Goal: Task Accomplishment & Management: Use online tool/utility

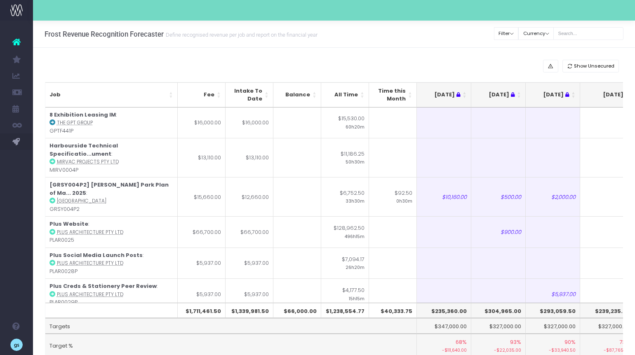
scroll to position [36, 0]
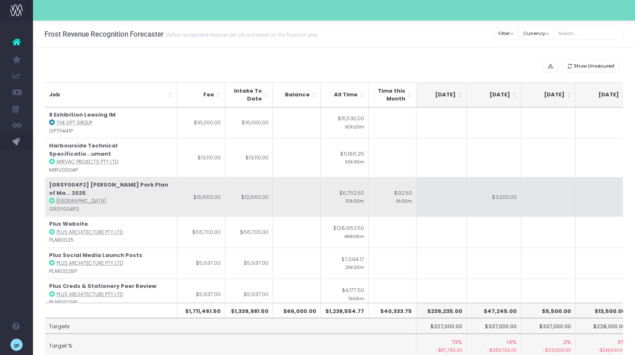
scroll to position [0, 160]
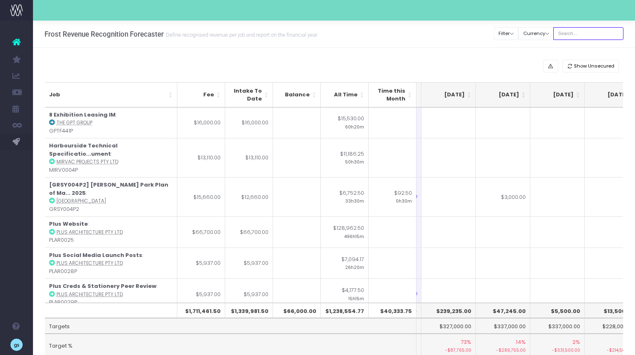
click at [585, 33] on input "text" at bounding box center [588, 33] width 70 height 13
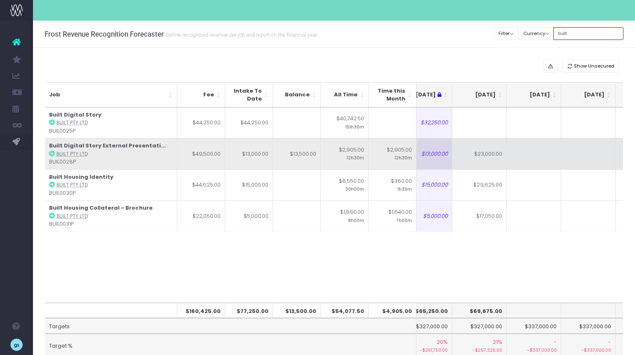
type input "built"
click at [291, 162] on td "$13,500.00" at bounding box center [297, 153] width 48 height 31
click at [477, 153] on td "$23,000.00" at bounding box center [479, 153] width 54 height 31
type input "$23,000.00"
click at [542, 155] on td at bounding box center [534, 153] width 54 height 31
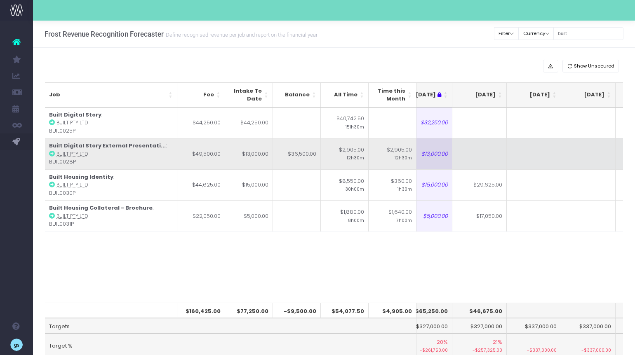
click at [475, 151] on td at bounding box center [479, 153] width 54 height 31
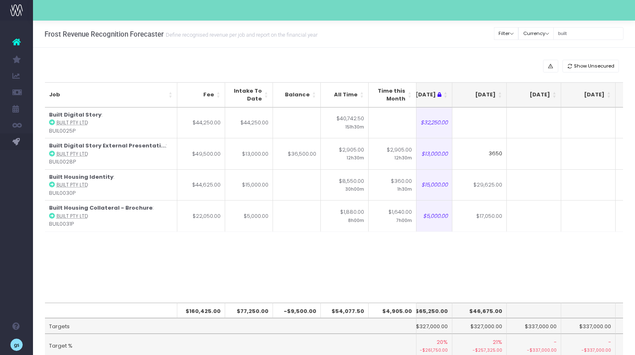
type input "36500"
click at [416, 273] on div "Job Fee Intake To Date Balance All Time Time this Month [DATE] [DATE] [DATE] Se…" at bounding box center [334, 205] width 578 height 195
click at [575, 32] on input "built" at bounding box center [588, 33] width 70 height 13
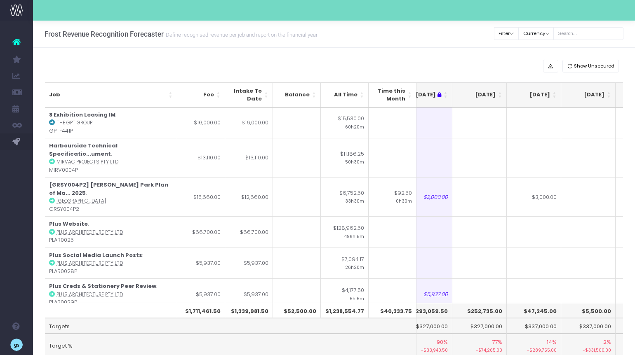
click at [446, 47] on div "Frost Revenue Recognition Forecaster Define recognised revenue per job and repo…" at bounding box center [334, 34] width 602 height 27
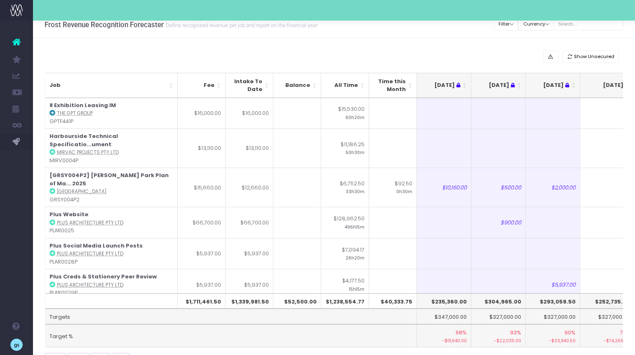
scroll to position [36, 0]
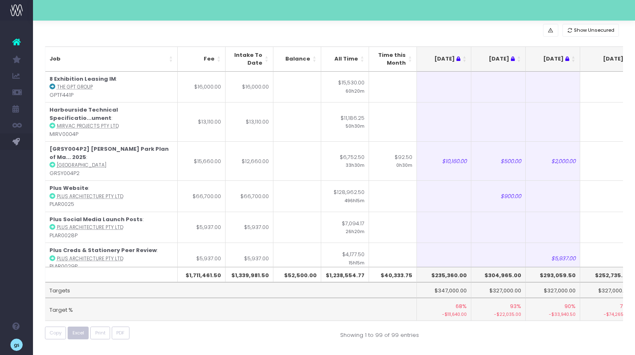
click at [82, 335] on span "Excel" at bounding box center [79, 333] width 12 height 7
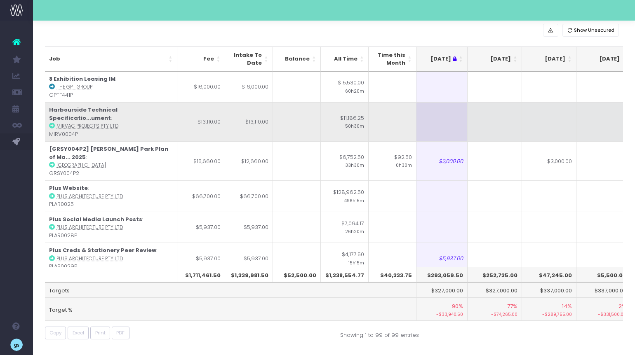
scroll to position [0, 0]
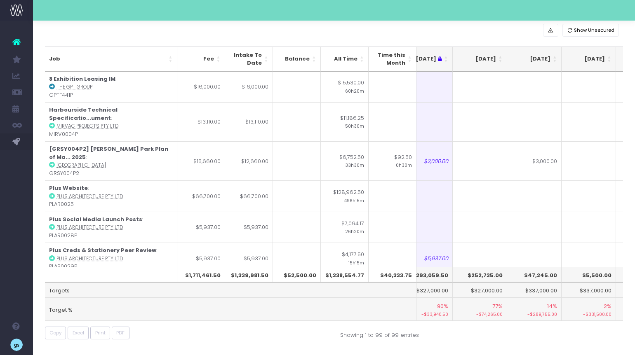
click at [501, 56] on th "[DATE]" at bounding box center [480, 59] width 54 height 25
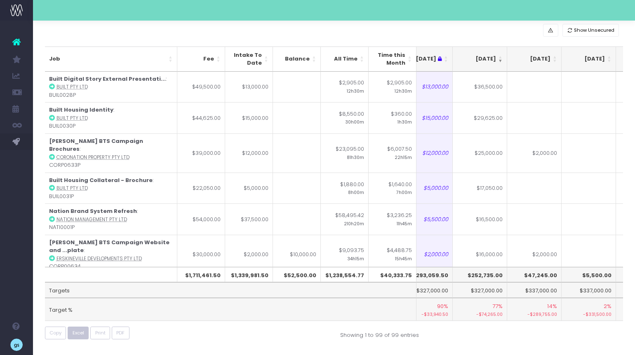
click at [78, 333] on span "Excel" at bounding box center [79, 333] width 12 height 7
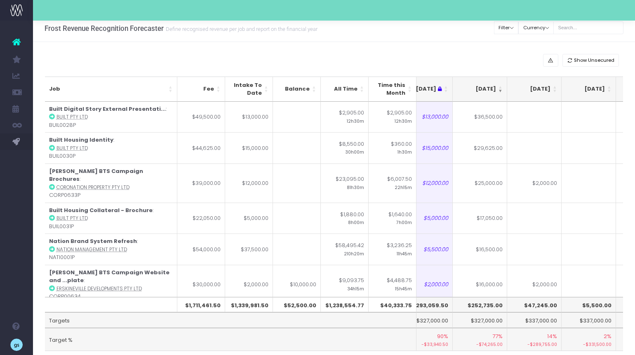
scroll to position [7, 0]
